Goal: Navigation & Orientation: Go to known website

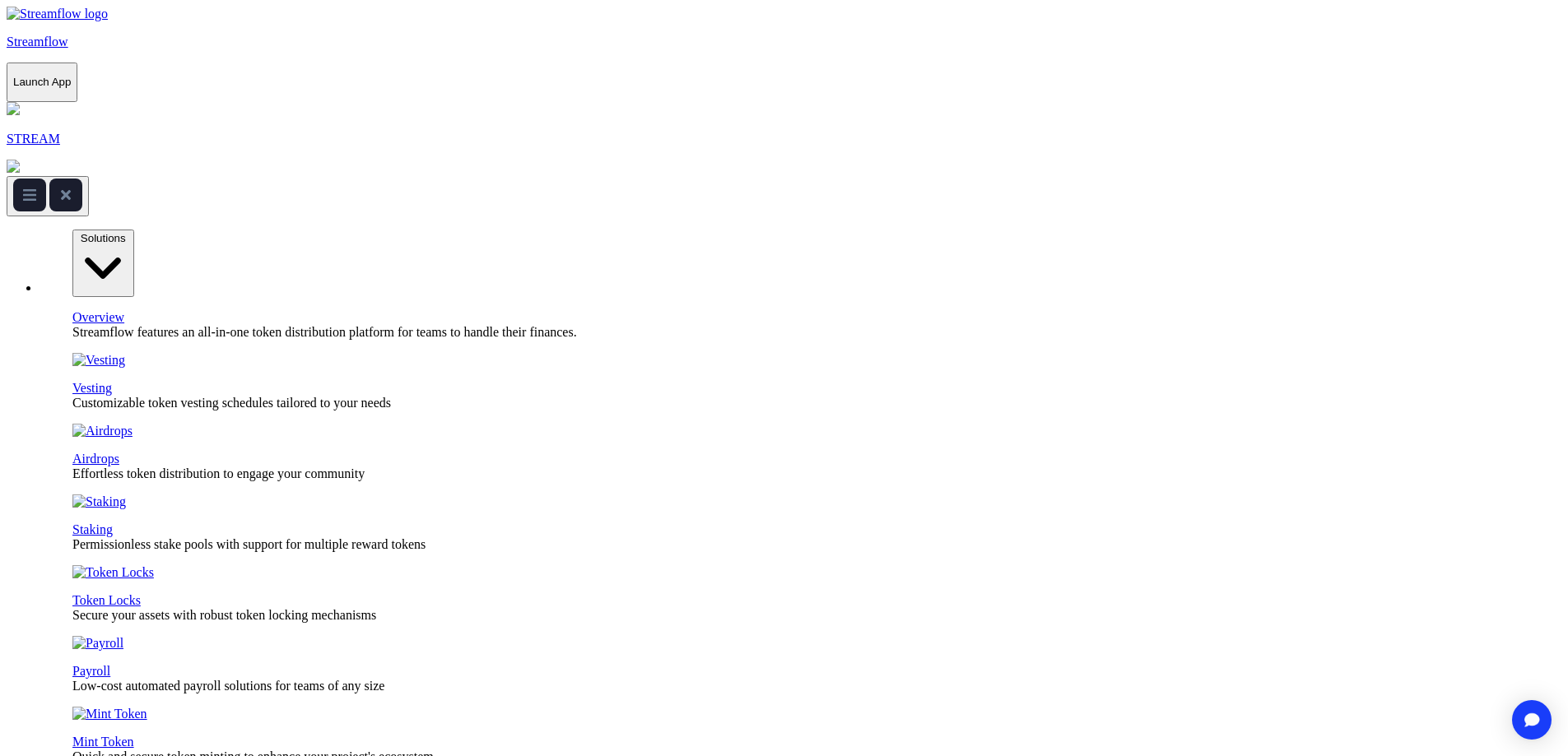
click at [126, 232] on span "Solutions" at bounding box center [103, 238] width 45 height 12
click at [532, 522] on p "Staking Permissionless stake pools with support for multiple reward tokens" at bounding box center [816, 537] width 1488 height 30
click at [126, 232] on span "Solutions" at bounding box center [103, 238] width 45 height 12
click at [113, 522] on link "Staking" at bounding box center [92, 529] width 41 height 14
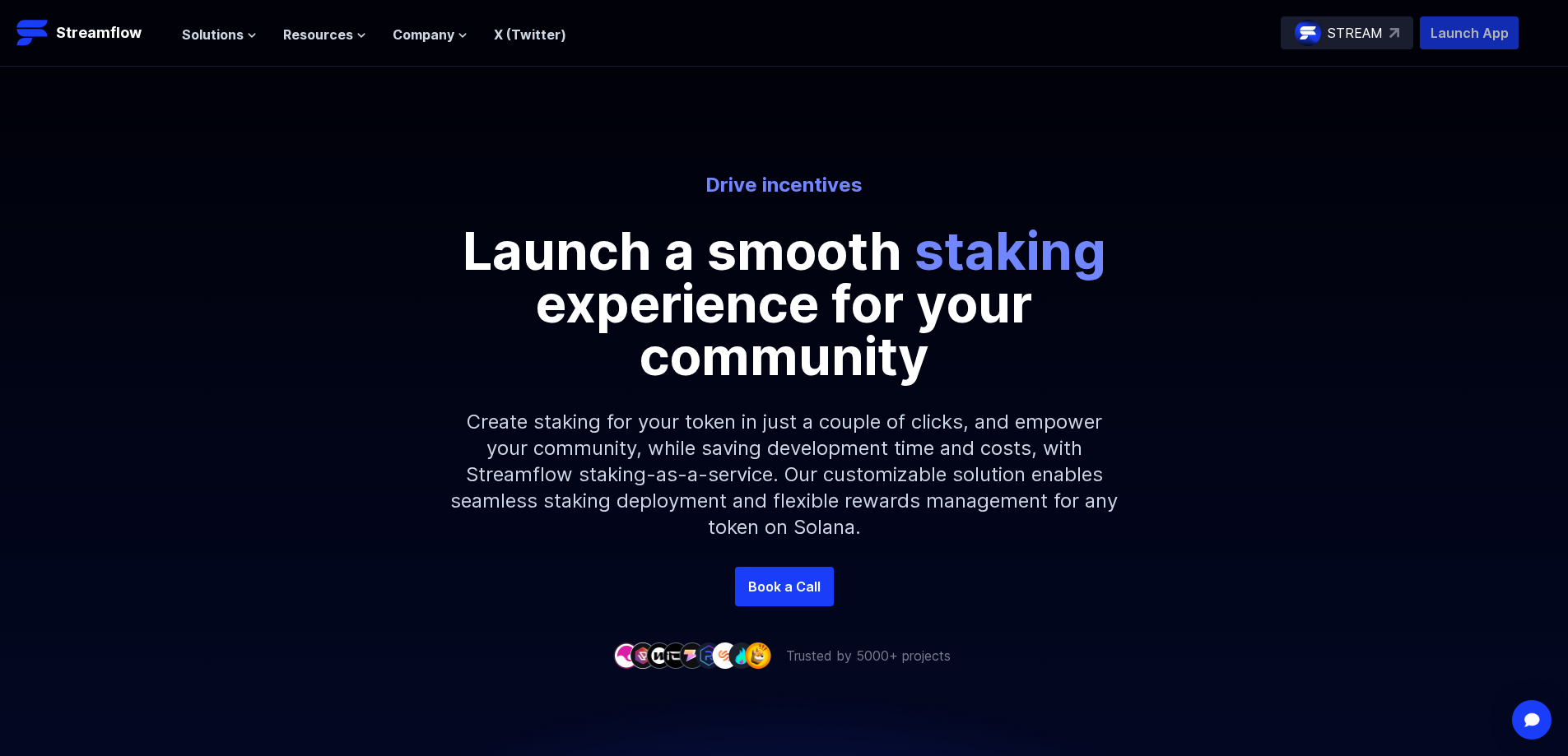
click at [1460, 30] on p "Launch App" at bounding box center [1468, 33] width 99 height 33
